Goal: Transaction & Acquisition: Purchase product/service

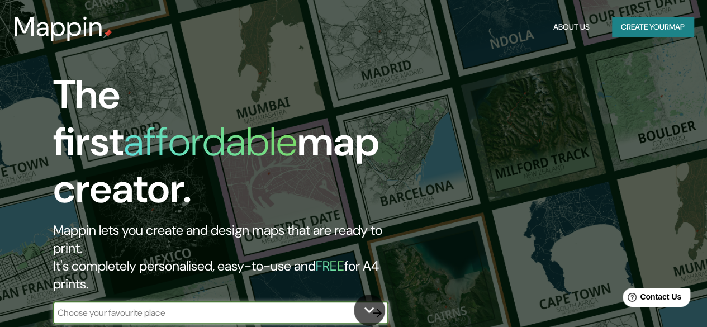
click at [237, 306] on input "text" at bounding box center [209, 312] width 313 height 13
type input "[PERSON_NAME] de henares"
click at [382, 306] on icon "button" at bounding box center [376, 312] width 13 height 13
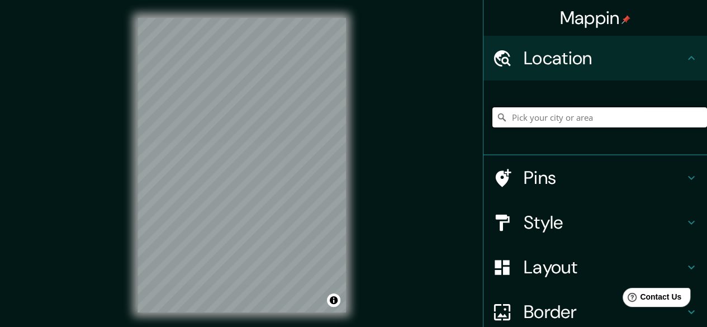
click at [540, 120] on input "Pick your city or area" at bounding box center [599, 117] width 215 height 20
type input "h"
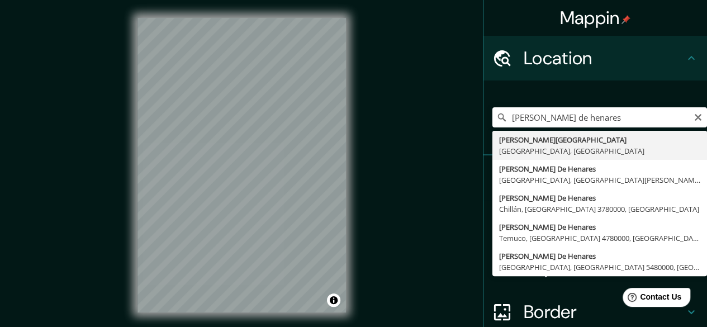
type input "[PERSON_NAME][GEOGRAPHIC_DATA], [GEOGRAPHIC_DATA], [GEOGRAPHIC_DATA]"
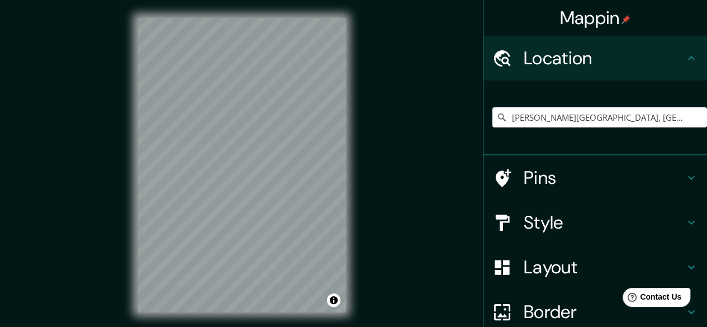
click at [617, 229] on h4 "Style" at bounding box center [604, 222] width 161 height 22
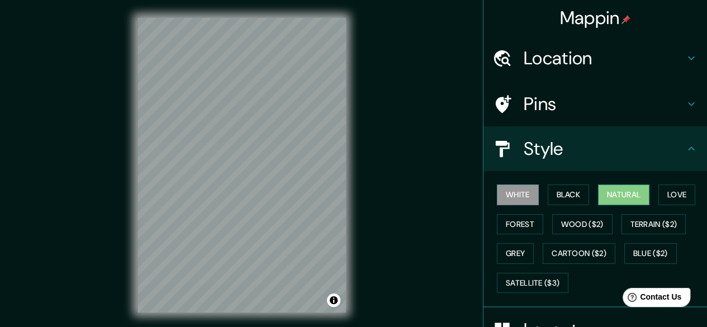
click at [609, 194] on button "Natural" at bounding box center [623, 194] width 51 height 21
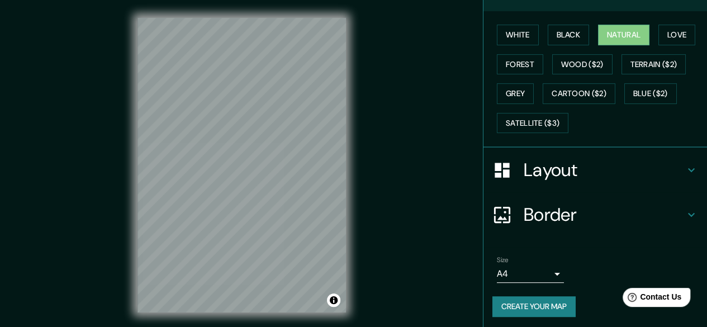
scroll to position [161, 0]
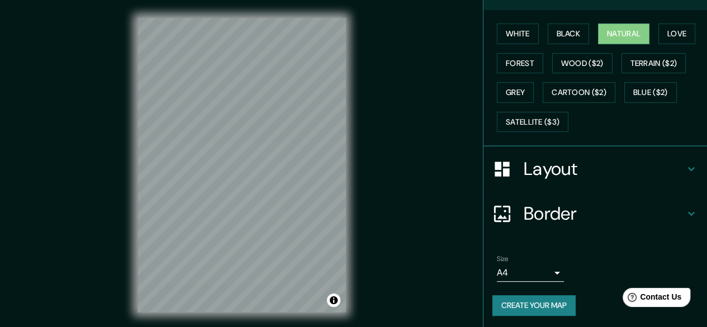
click at [524, 273] on body "Mappin Location [PERSON_NAME][GEOGRAPHIC_DATA], [GEOGRAPHIC_DATA], [GEOGRAPHIC_…" at bounding box center [353, 163] width 707 height 327
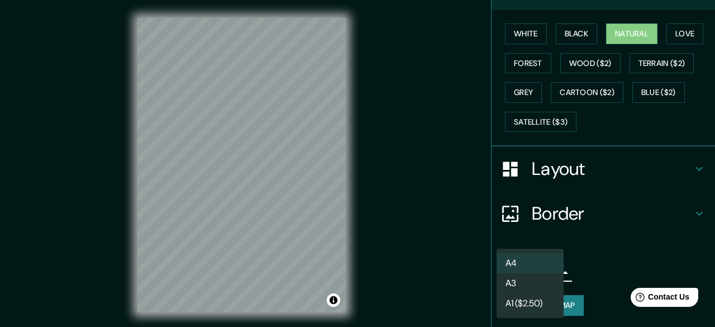
click at [526, 289] on li "A3" at bounding box center [530, 283] width 67 height 20
type input "a4"
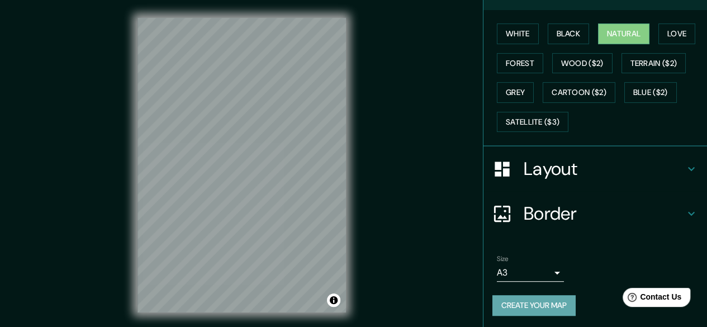
click at [526, 299] on button "Create your map" at bounding box center [533, 305] width 83 height 21
